Goal: Download file/media

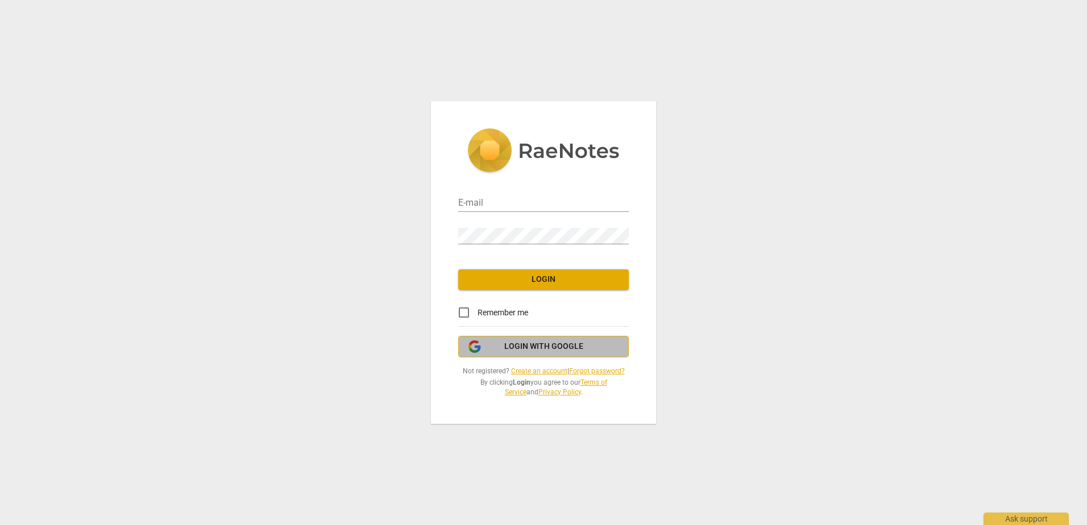
click at [535, 346] on span "Login with Google" at bounding box center [543, 346] width 79 height 11
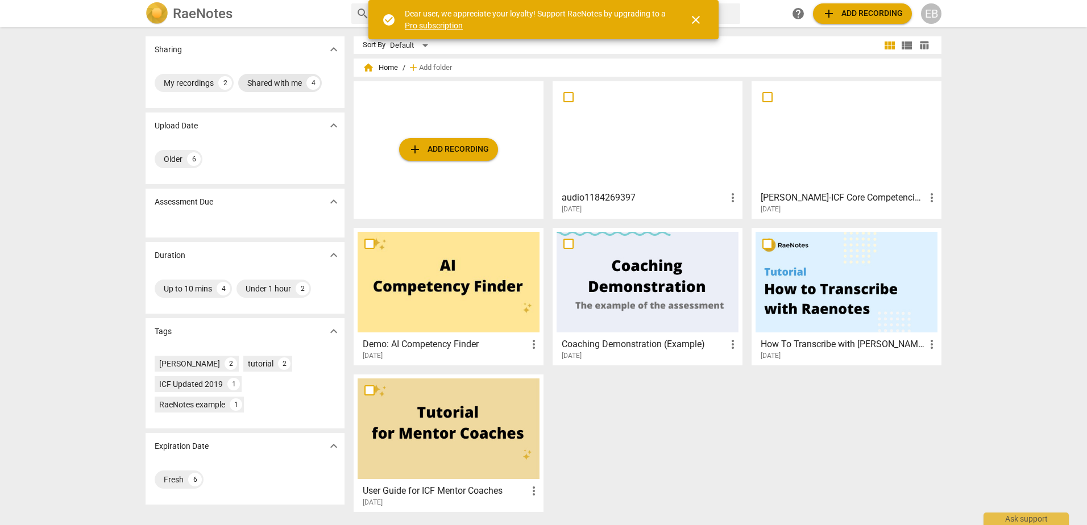
click at [276, 84] on div "Shared with me" at bounding box center [274, 82] width 55 height 11
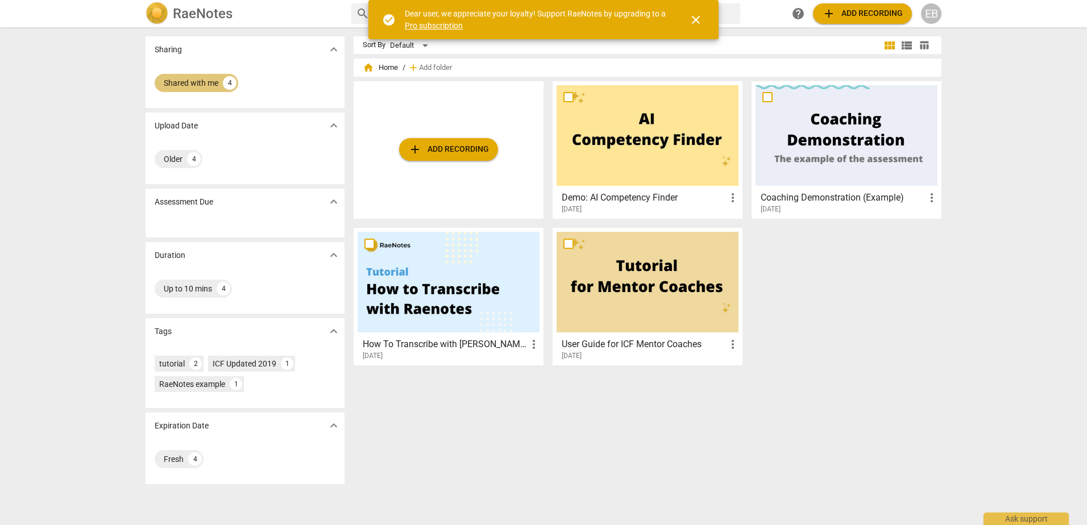
click at [183, 84] on div "Shared with me" at bounding box center [191, 82] width 55 height 11
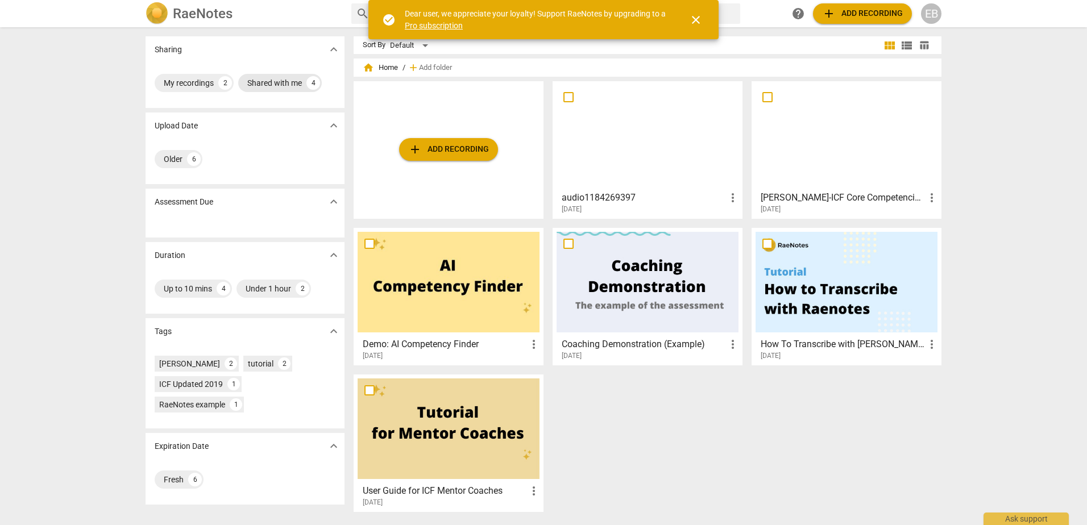
click at [183, 84] on div "My recordings" at bounding box center [189, 82] width 50 height 11
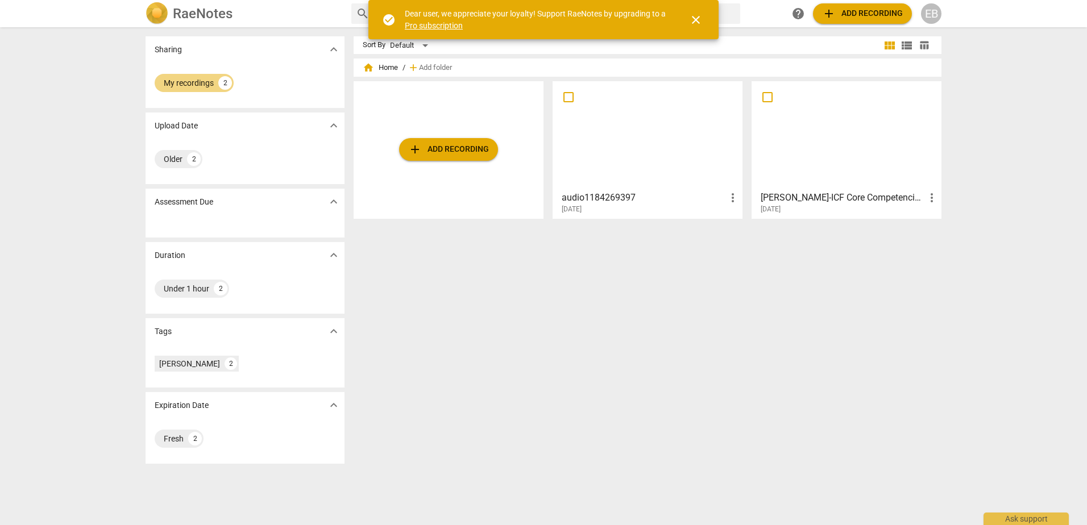
click at [657, 138] on div at bounding box center [648, 135] width 182 height 101
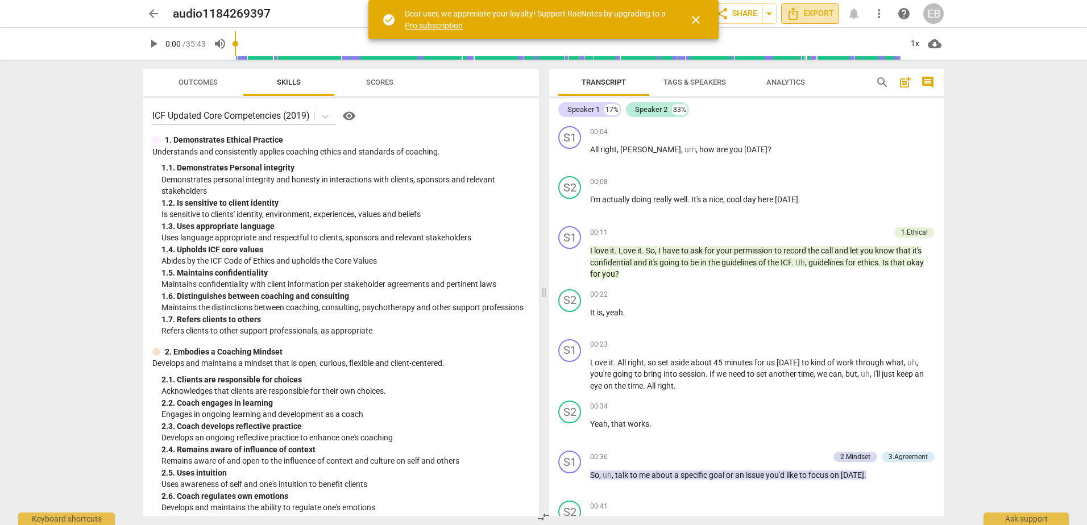
click at [812, 10] on span "Export" at bounding box center [810, 14] width 48 height 14
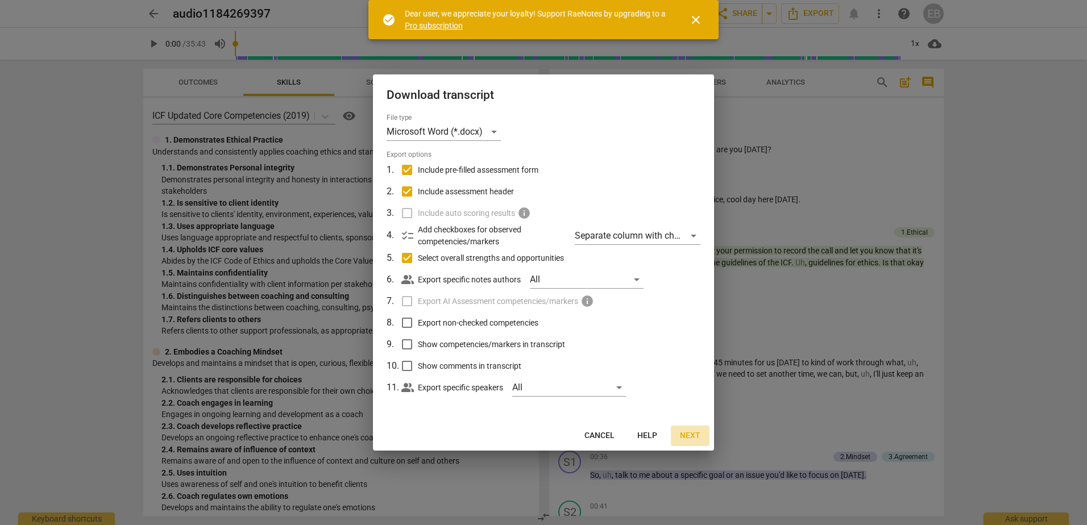
click at [690, 437] on span "Next" at bounding box center [690, 435] width 20 height 11
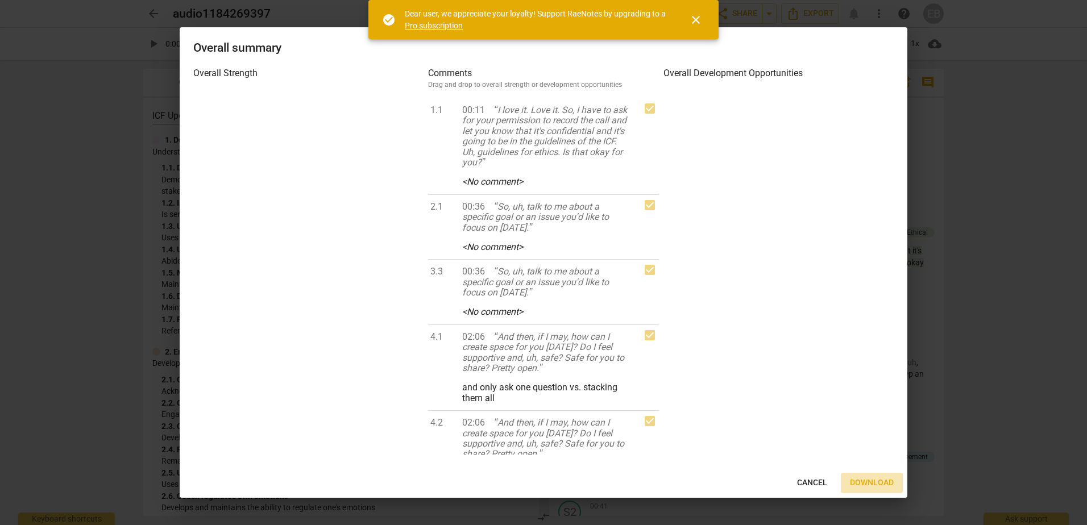
click at [872, 481] on span "Download" at bounding box center [872, 483] width 44 height 11
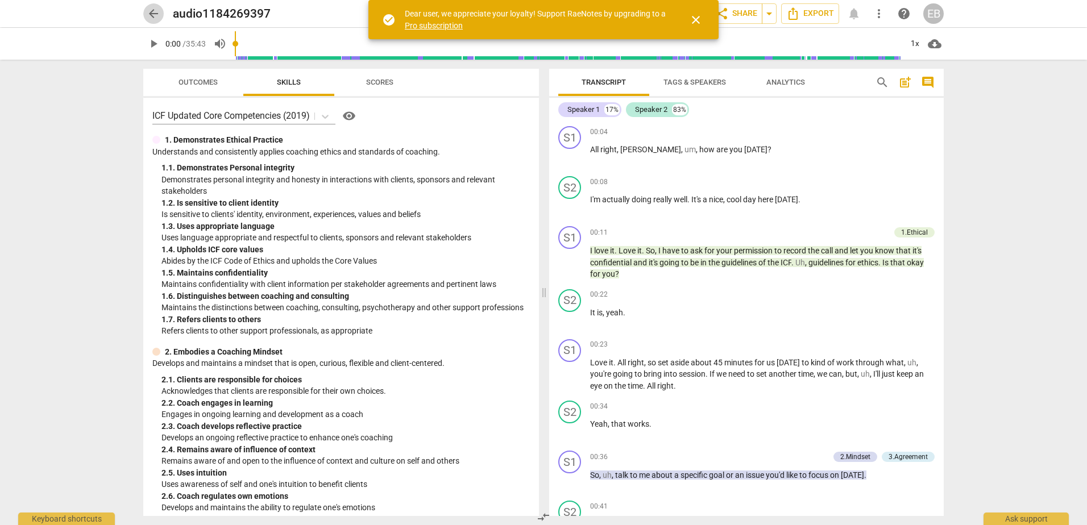
click at [147, 13] on span "arrow_back" at bounding box center [154, 14] width 14 height 14
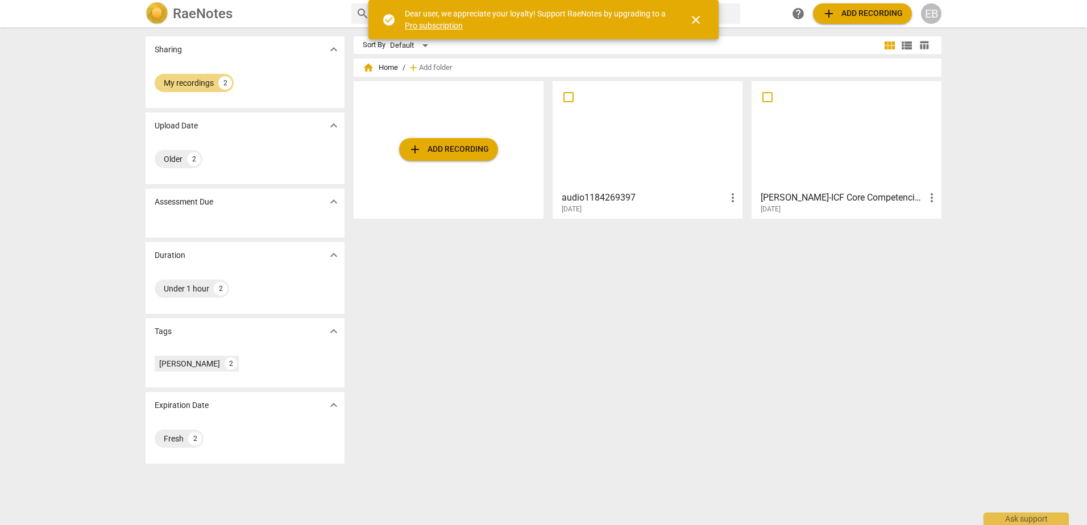
click at [829, 146] on div at bounding box center [847, 135] width 182 height 101
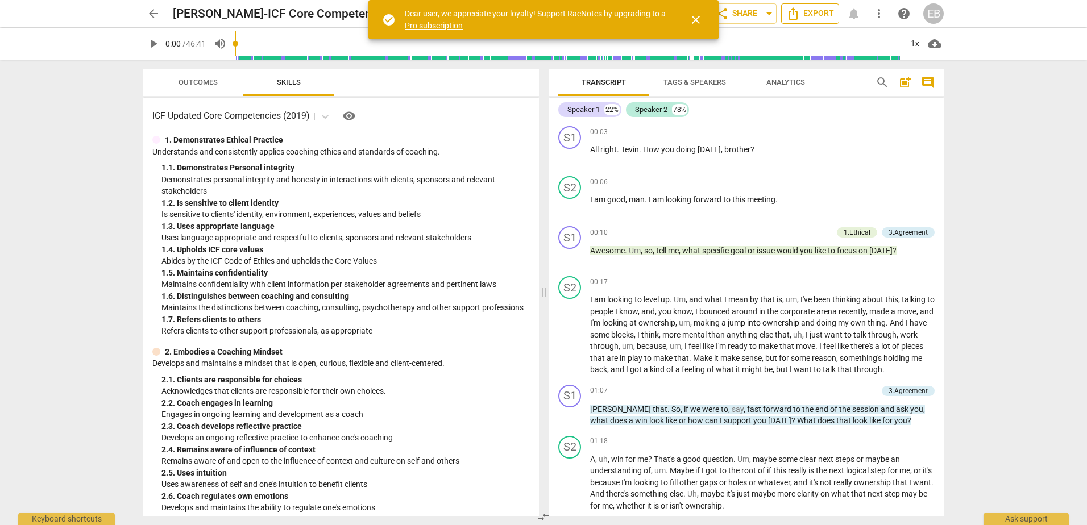
click at [810, 7] on span "Export" at bounding box center [810, 14] width 48 height 14
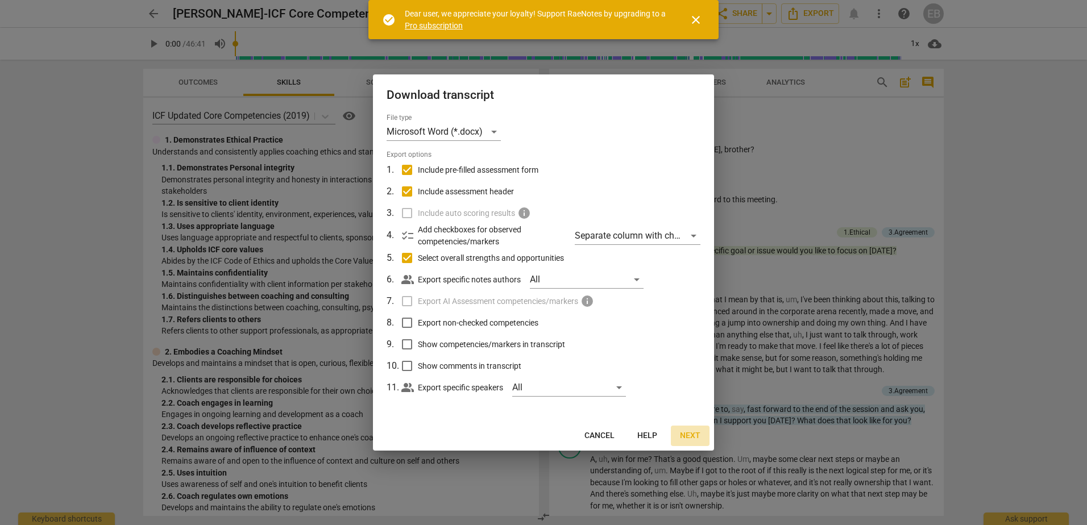
click at [692, 436] on span "Next" at bounding box center [690, 435] width 20 height 11
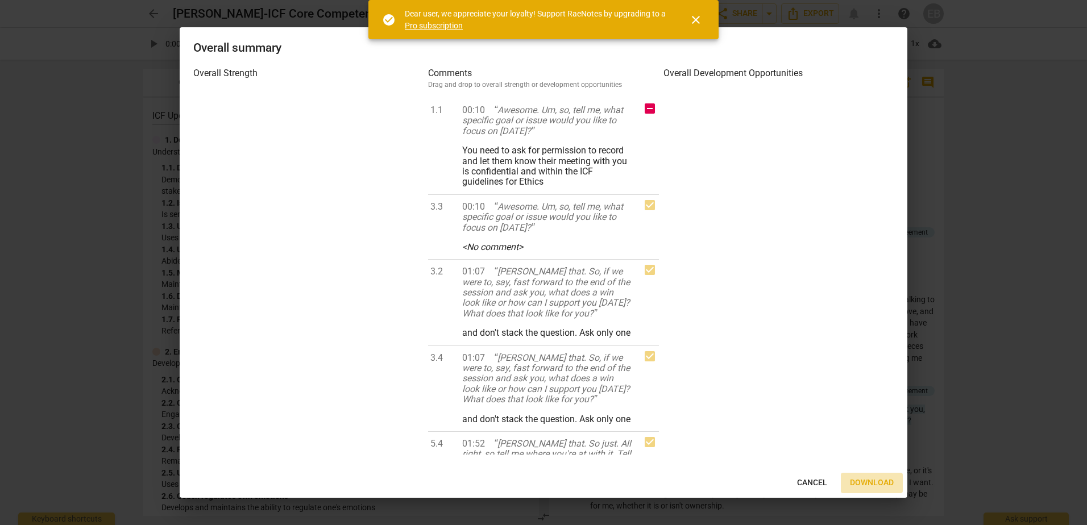
click at [871, 479] on span "Download" at bounding box center [872, 483] width 44 height 11
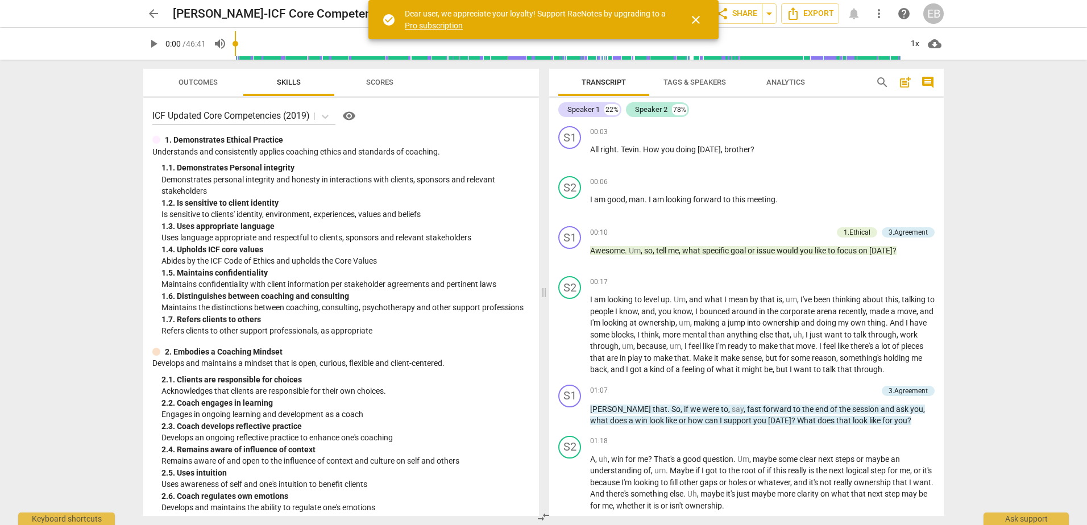
click at [151, 16] on span "arrow_back" at bounding box center [154, 14] width 14 height 14
